Goal: Information Seeking & Learning: Learn about a topic

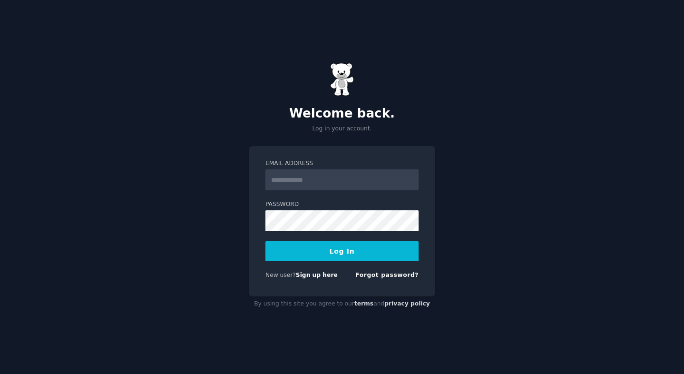
click at [328, 180] on input "Email Address" at bounding box center [341, 179] width 153 height 21
type input "**********"
click at [325, 253] on button "Log In" at bounding box center [341, 251] width 153 height 20
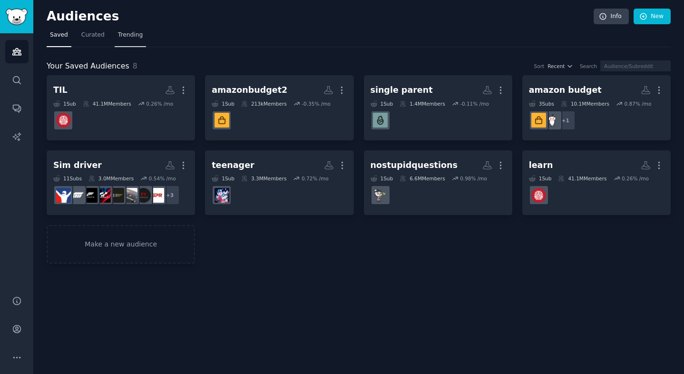
click at [118, 33] on span "Trending" at bounding box center [130, 35] width 25 height 9
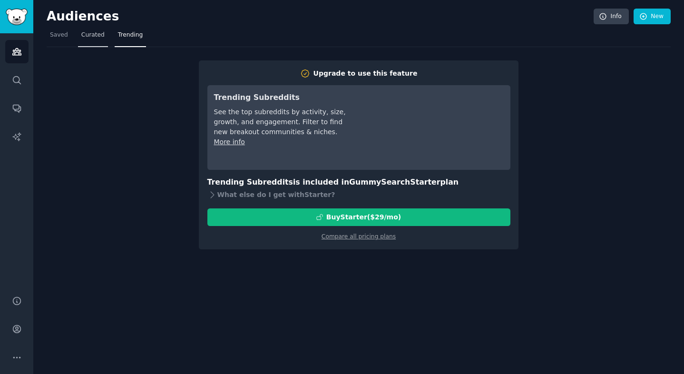
click at [92, 35] on span "Curated" at bounding box center [92, 35] width 23 height 9
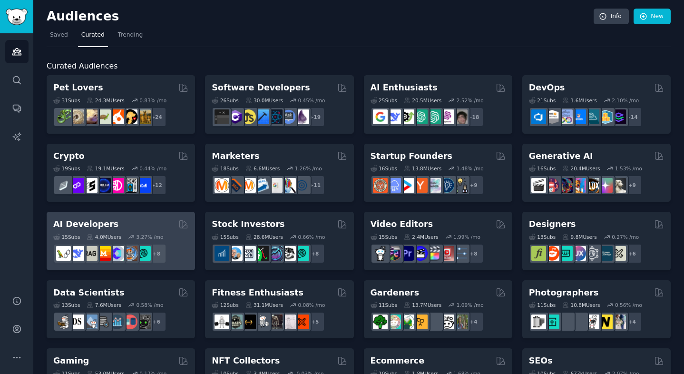
scroll to position [387, 0]
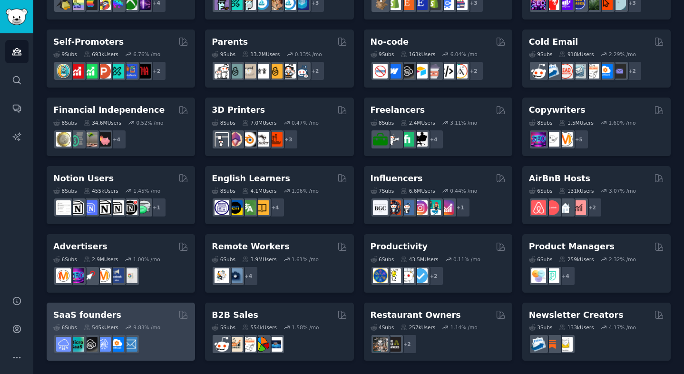
click at [153, 314] on div "SaaS founders" at bounding box center [120, 315] width 135 height 12
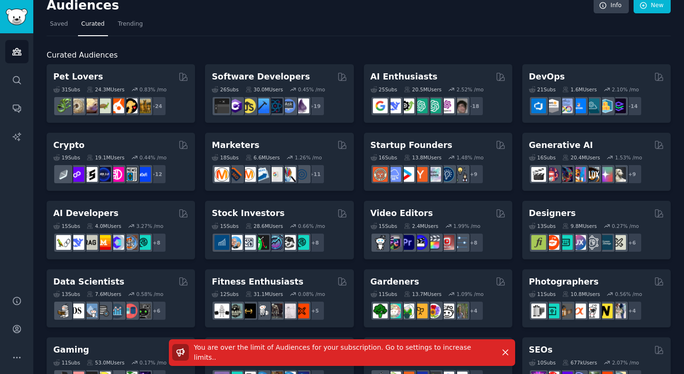
scroll to position [0, 0]
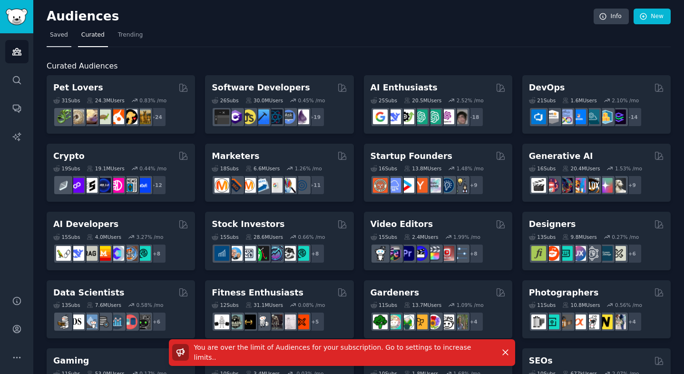
click at [65, 35] on span "Saved" at bounding box center [59, 35] width 18 height 9
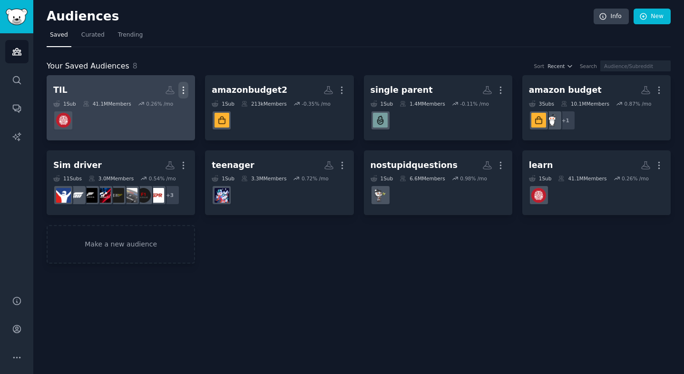
click at [180, 88] on icon "button" at bounding box center [183, 90] width 10 height 10
click at [159, 107] on p "Delete" at bounding box center [157, 110] width 22 height 10
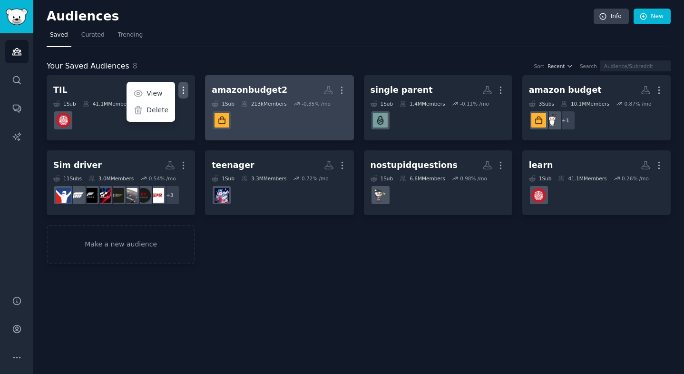
click at [287, 125] on div "TIL Custom Audience More View Delete 1 Sub 41.1M Members 0.26 % /mo amazonbudge…" at bounding box center [359, 169] width 624 height 188
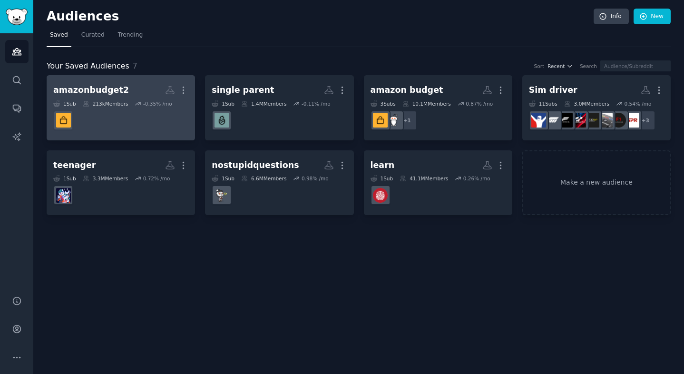
click at [149, 127] on dd at bounding box center [120, 120] width 135 height 27
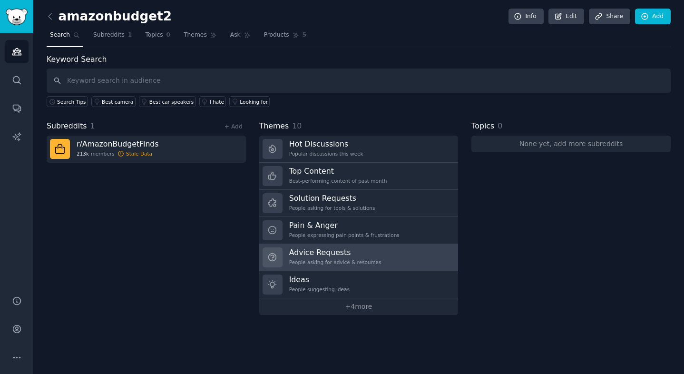
click at [351, 255] on h3 "Advice Requests" at bounding box center [335, 252] width 92 height 10
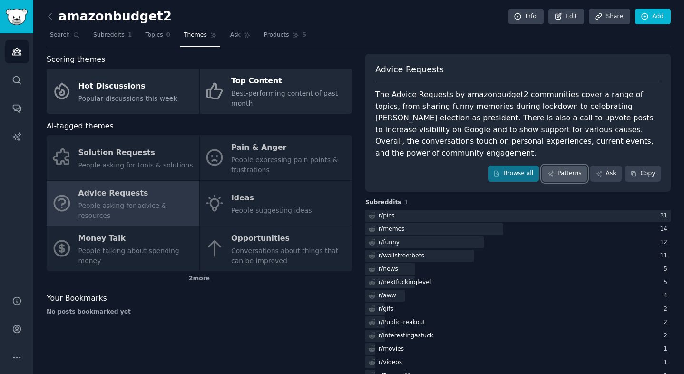
click at [559, 165] on link "Patterns" at bounding box center [564, 173] width 45 height 16
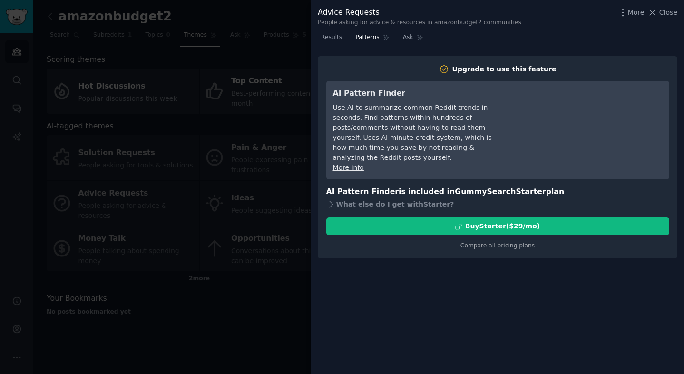
click at [293, 99] on div at bounding box center [342, 187] width 684 height 374
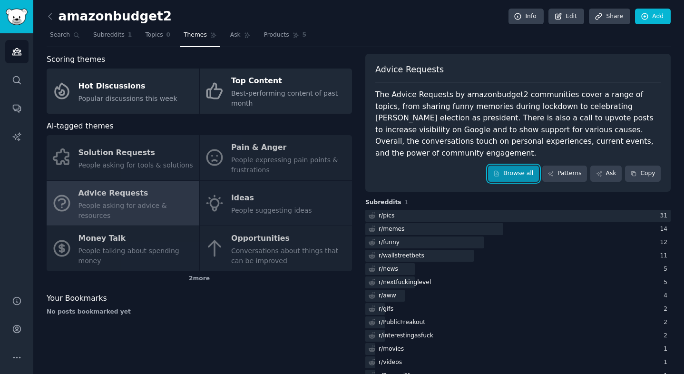
click at [506, 165] on link "Browse all" at bounding box center [513, 173] width 51 height 16
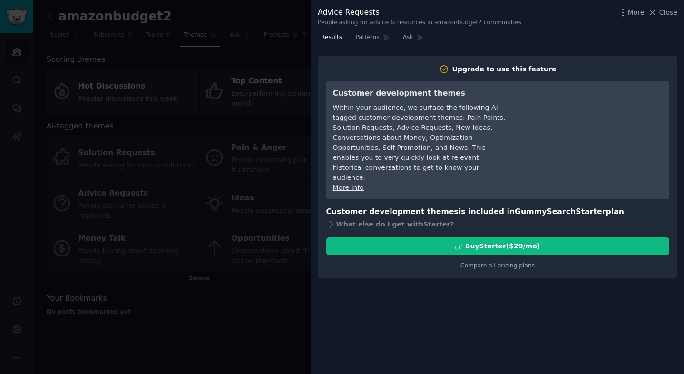
click at [289, 115] on div at bounding box center [342, 187] width 684 height 374
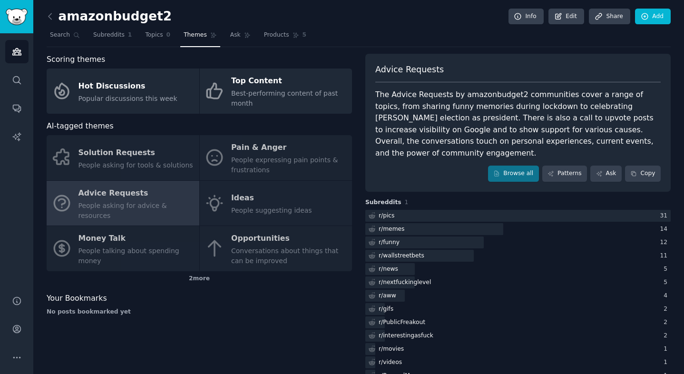
click at [254, 158] on div "Solution Requests People asking for tools & solutions Pain & Anger People expre…" at bounding box center [199, 203] width 305 height 136
click at [297, 135] on div "Solution Requests People asking for tools & solutions Pain & Anger People expre…" at bounding box center [199, 203] width 305 height 136
click at [291, 145] on div "Solution Requests People asking for tools & solutions Pain & Anger People expre…" at bounding box center [199, 203] width 305 height 136
click at [227, 38] on link "Ask" at bounding box center [240, 37] width 27 height 19
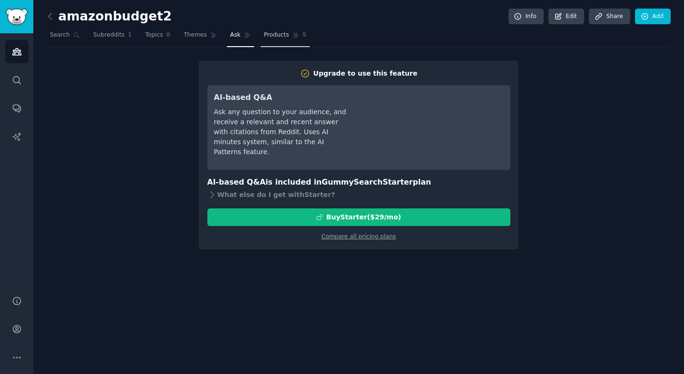
click at [273, 39] on span "Products" at bounding box center [276, 35] width 25 height 9
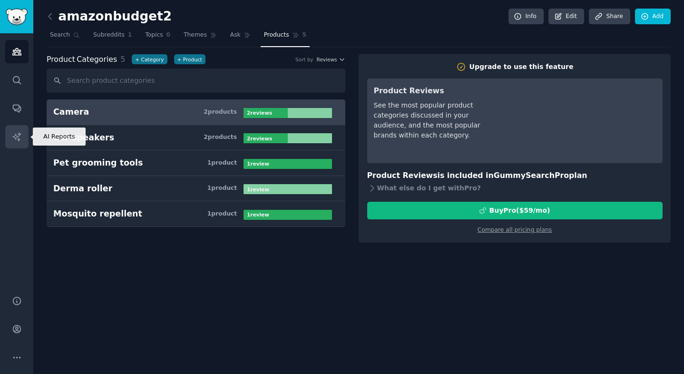
click at [9, 143] on link "AI Reports" at bounding box center [16, 136] width 23 height 23
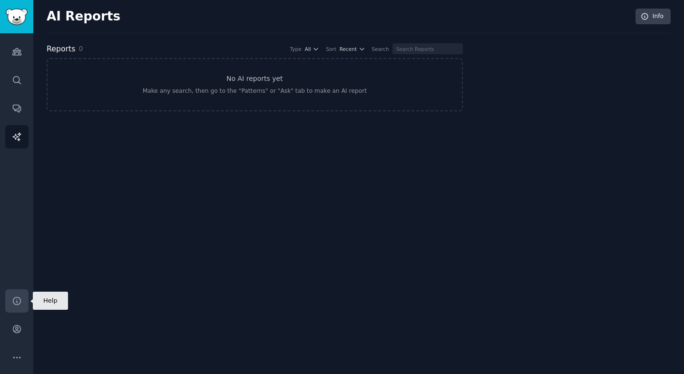
click at [15, 308] on link "Help" at bounding box center [16, 300] width 23 height 23
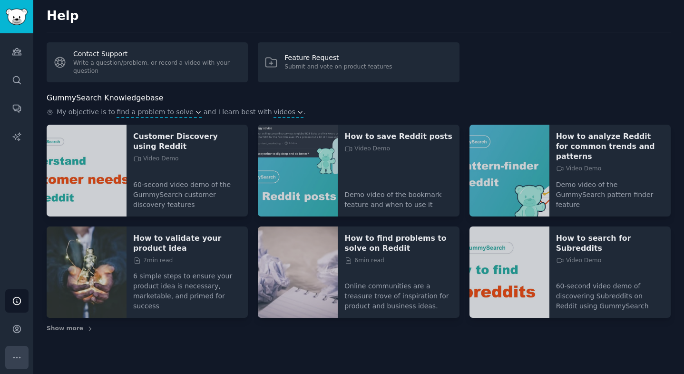
click at [25, 360] on button "More" at bounding box center [16, 357] width 23 height 23
click at [18, 327] on icon "Sidebar" at bounding box center [17, 329] width 8 height 8
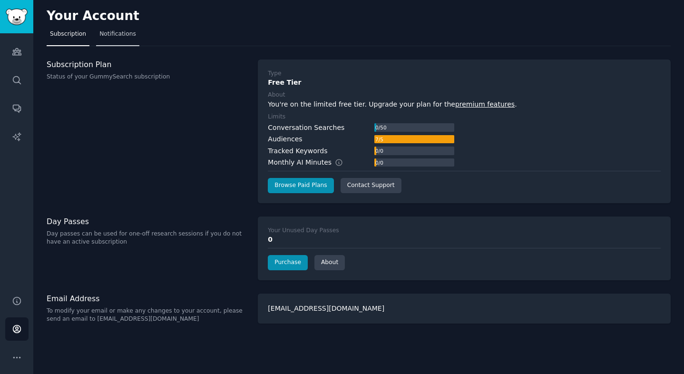
click at [103, 34] on span "Notifications" at bounding box center [117, 34] width 37 height 9
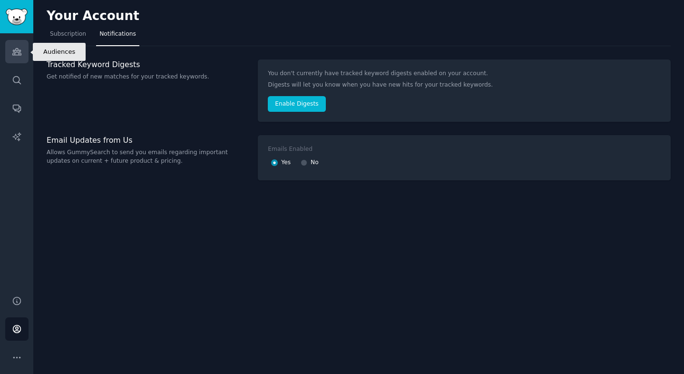
click at [20, 51] on icon "Sidebar" at bounding box center [17, 52] width 10 height 10
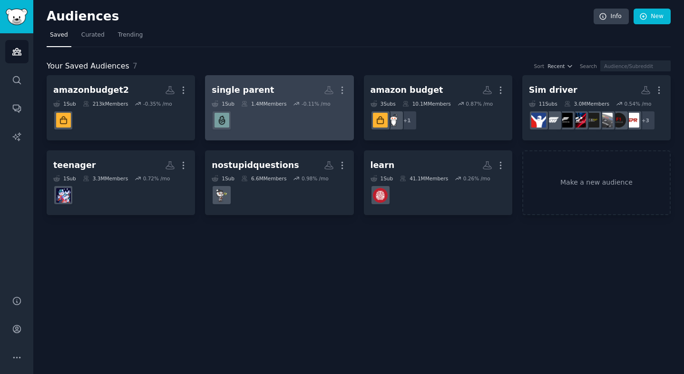
click at [258, 88] on div "single parent" at bounding box center [243, 90] width 62 height 12
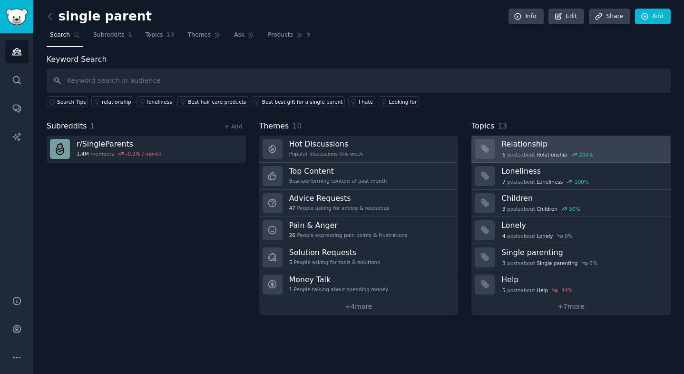
click at [496, 141] on link "Relationship 6 post s about Relationship 200 %" at bounding box center [570, 148] width 199 height 27
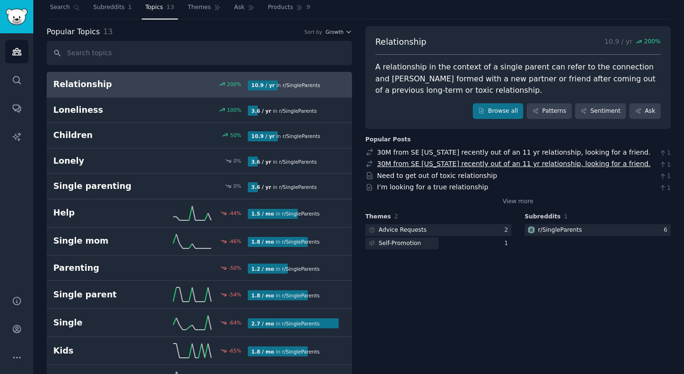
scroll to position [26, 0]
